Goal: Task Accomplishment & Management: Use online tool/utility

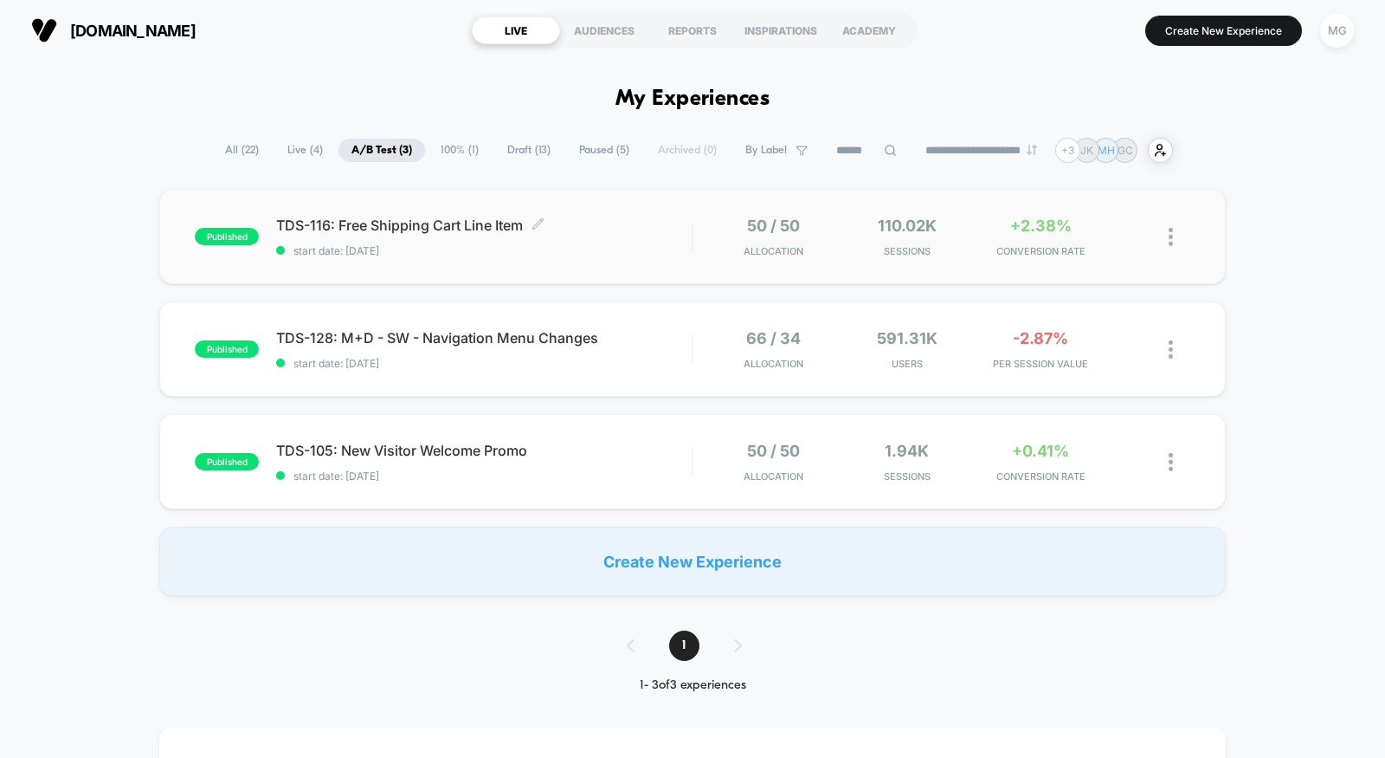
click at [629, 252] on span "start date: [DATE]" at bounding box center [484, 250] width 416 height 13
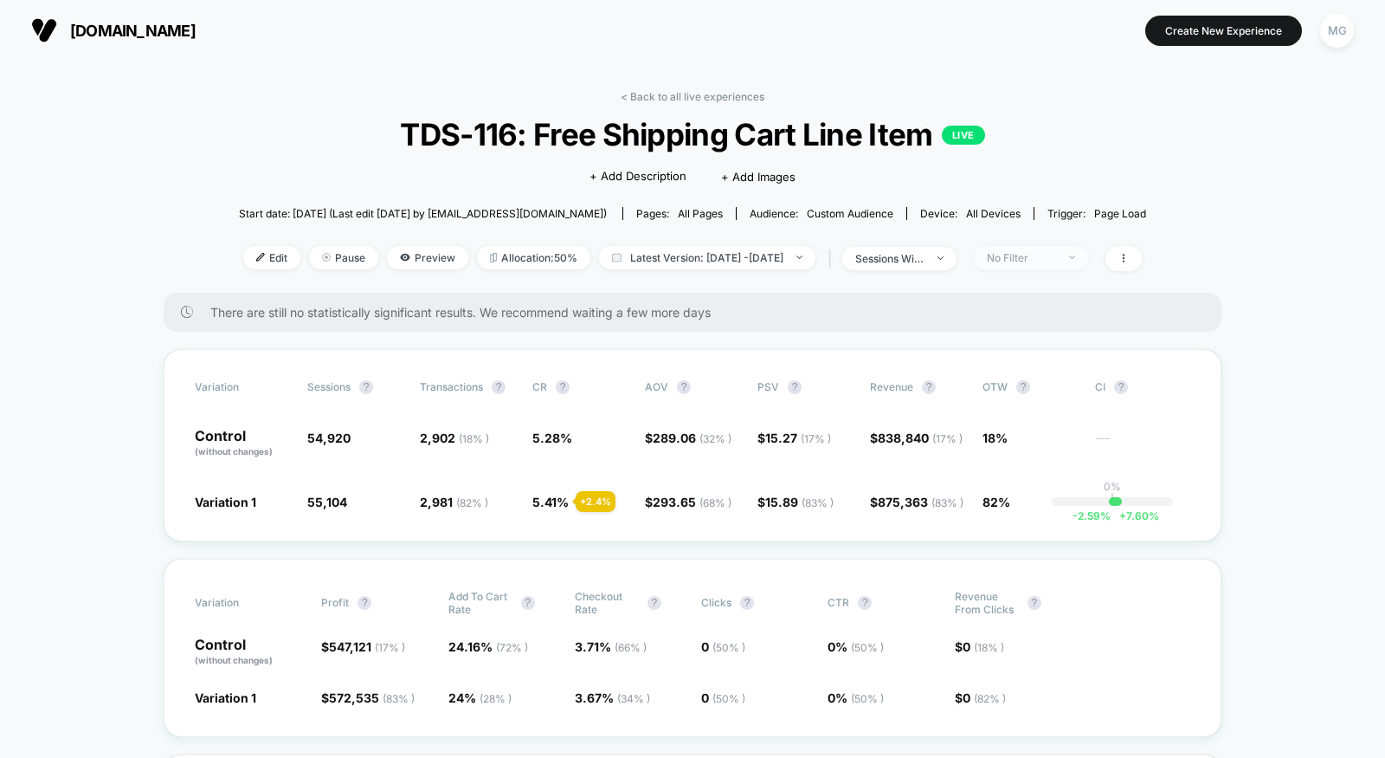
click at [1053, 261] on div "No Filter" at bounding box center [1021, 257] width 69 height 13
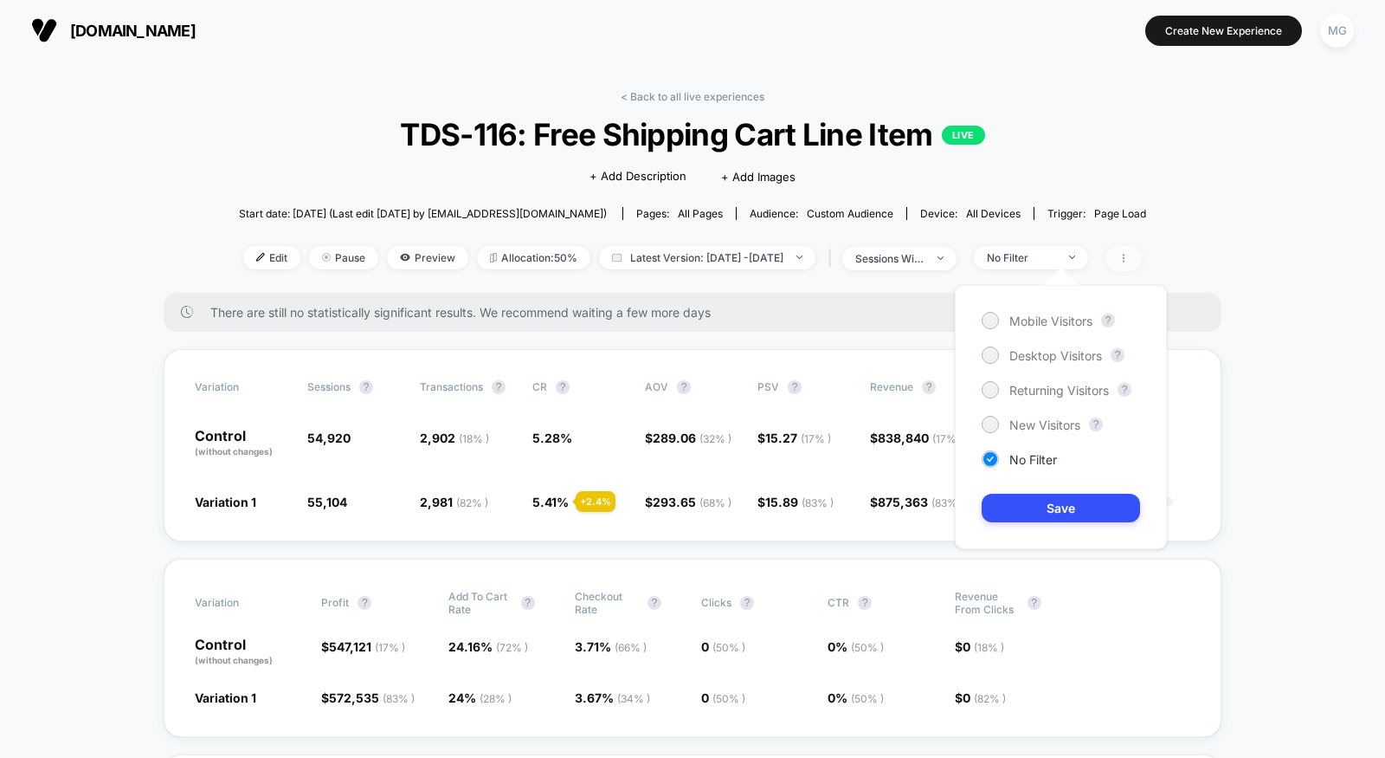
click at [1142, 261] on span at bounding box center [1124, 258] width 36 height 25
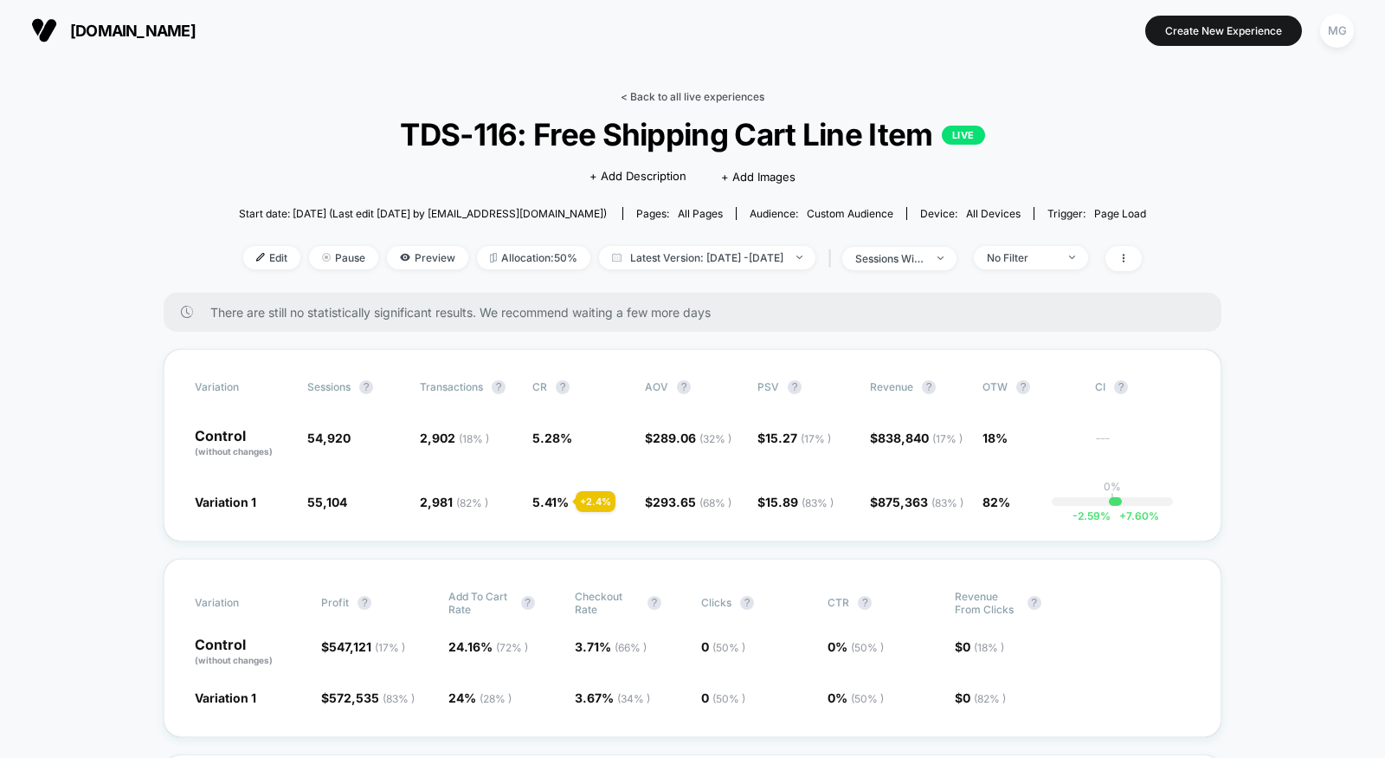
click at [739, 96] on link "< Back to all live experiences" at bounding box center [693, 96] width 144 height 13
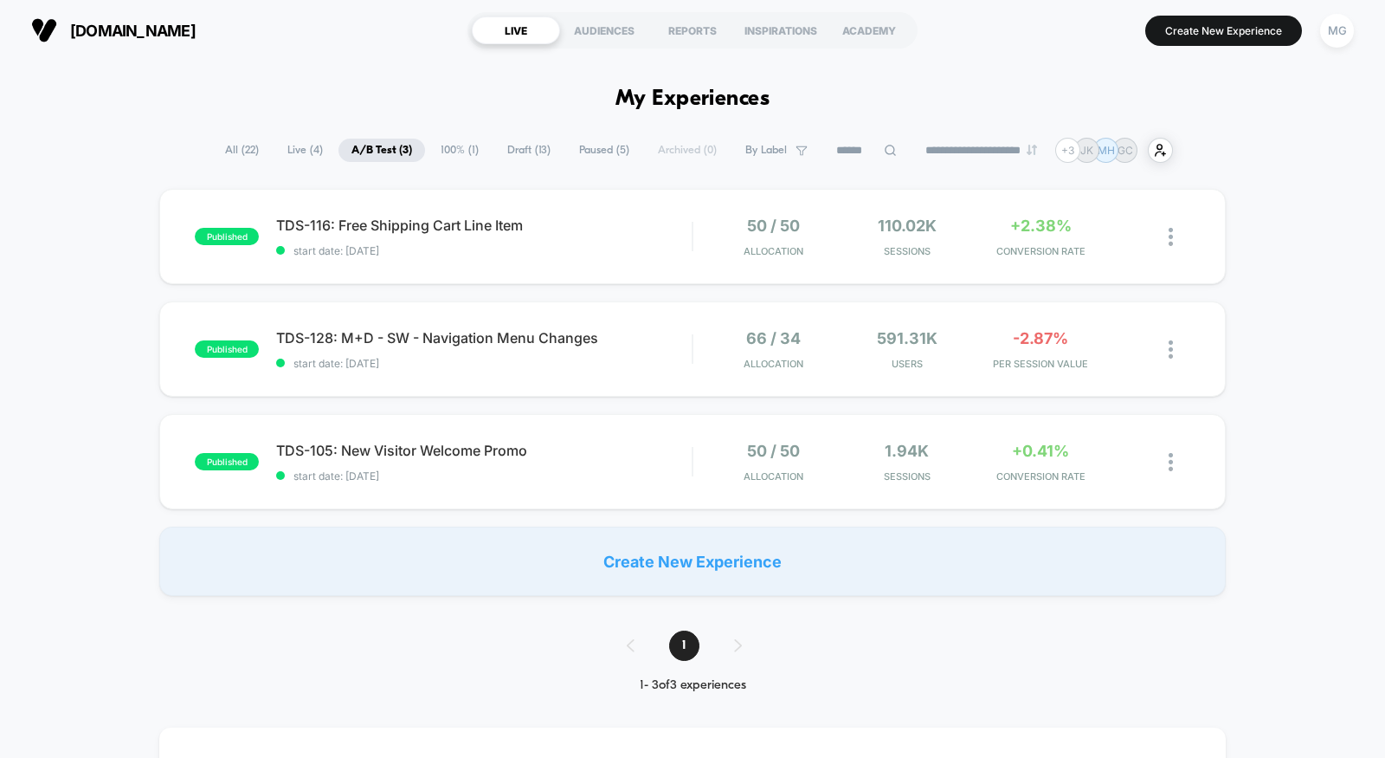
click at [530, 147] on span "Draft ( 13 )" at bounding box center [528, 150] width 69 height 23
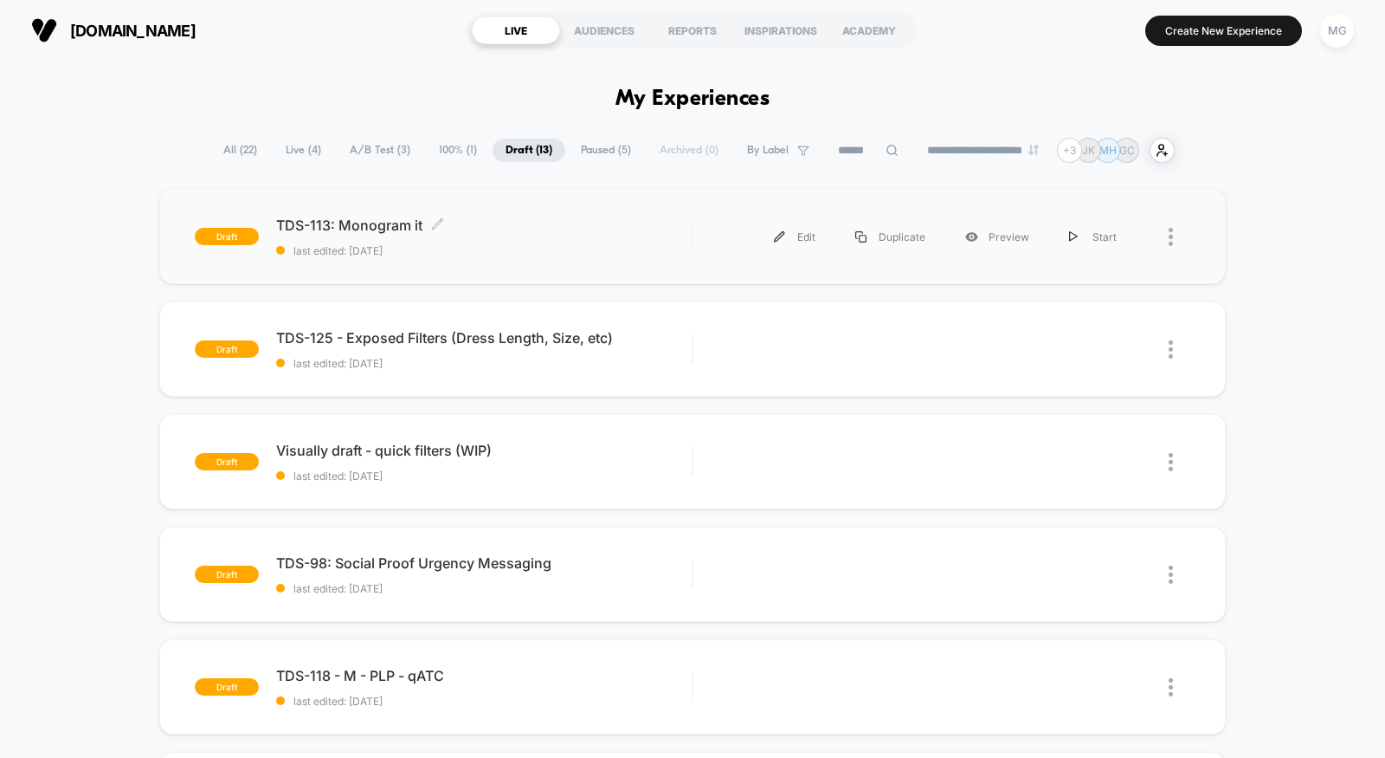
click at [539, 233] on span "TDS-113: Monogram it Click to edit experience details" at bounding box center [484, 224] width 416 height 17
